Goal: Find specific fact: Find specific fact

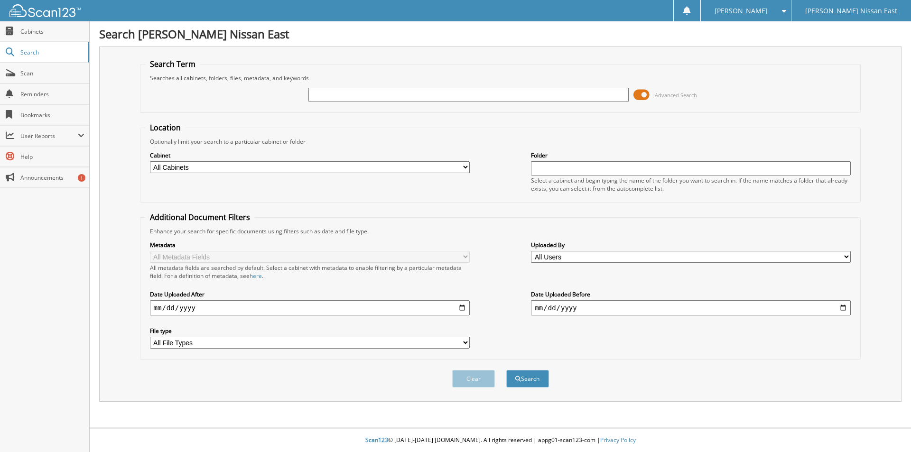
click at [342, 91] on input "text" at bounding box center [468, 95] width 320 height 14
type input "187815"
click at [506, 370] on button "Search" at bounding box center [527, 379] width 43 height 18
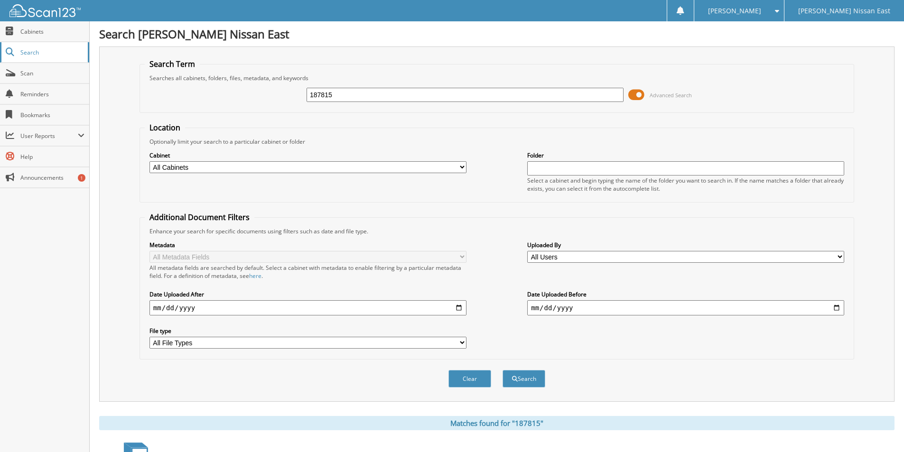
click at [13, 45] on link "Search" at bounding box center [44, 52] width 89 height 20
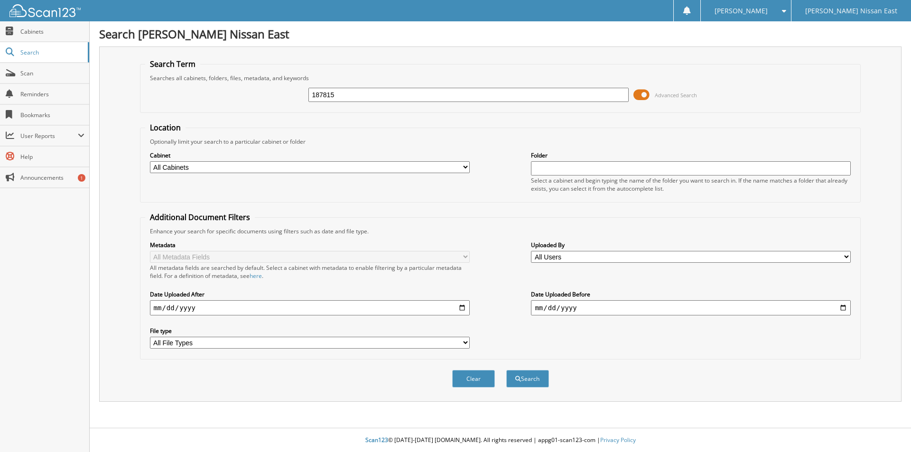
type input "187815"
click at [506, 370] on button "Search" at bounding box center [527, 379] width 43 height 18
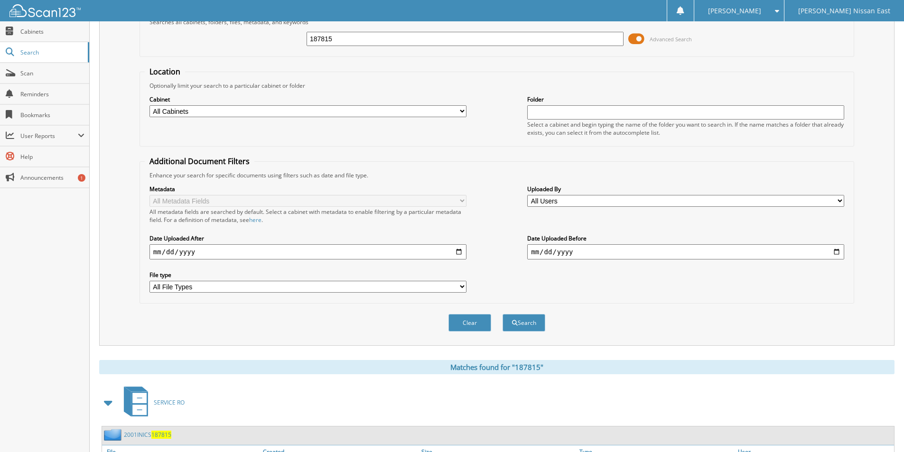
scroll to position [115, 0]
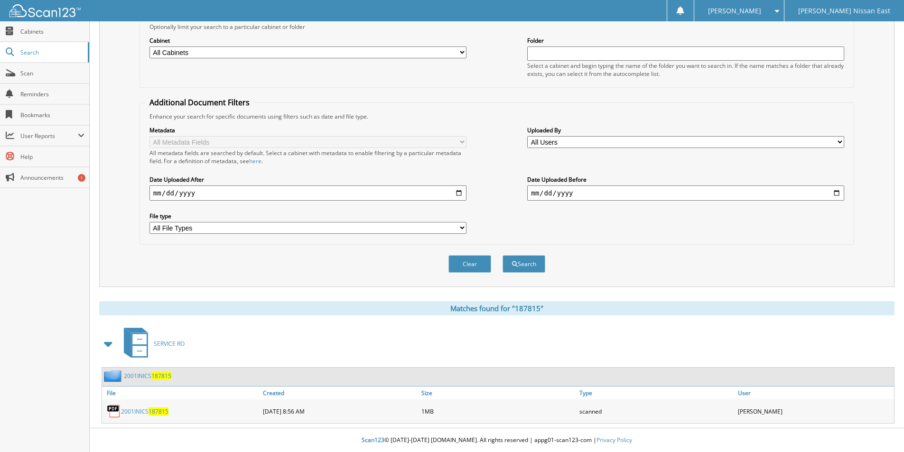
click at [158, 410] on span "187815" at bounding box center [159, 412] width 20 height 8
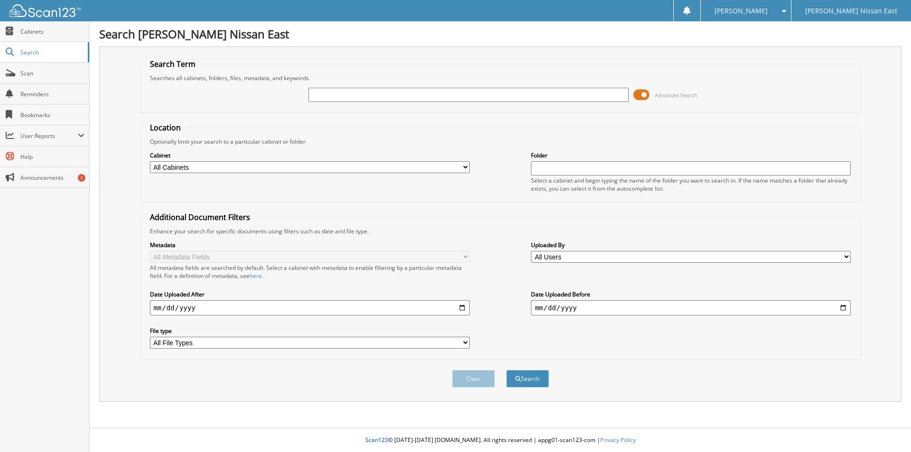
click at [372, 92] on input "text" at bounding box center [468, 95] width 320 height 14
type input "190410"
click at [506, 370] on button "Search" at bounding box center [527, 379] width 43 height 18
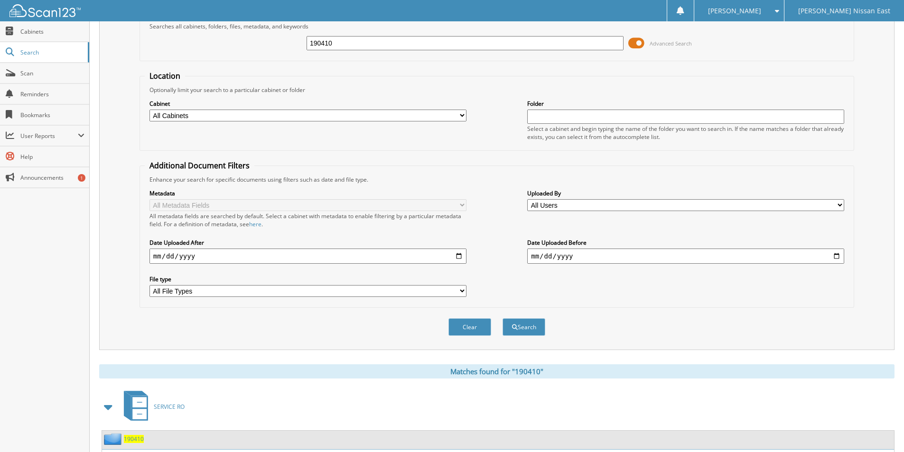
scroll to position [115, 0]
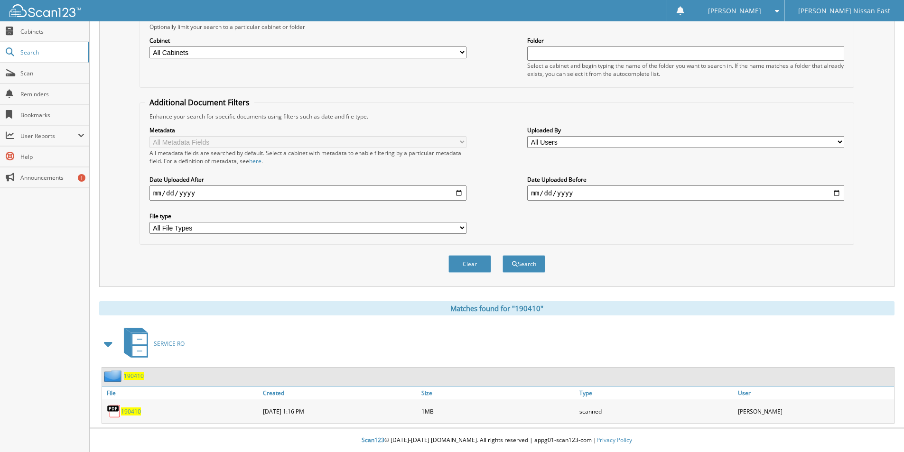
click at [130, 408] on span "190410" at bounding box center [131, 412] width 20 height 8
